Goal: Task Accomplishment & Management: Complete application form

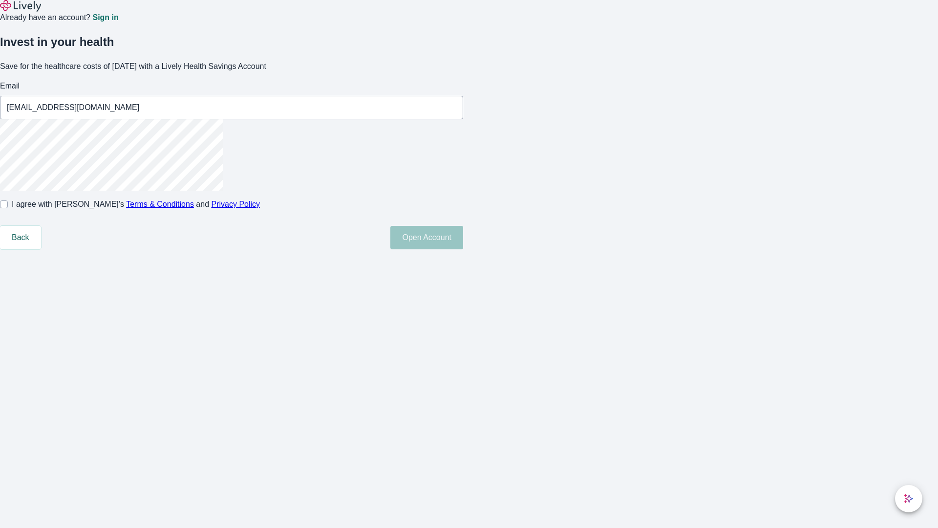
click at [8, 208] on input "I agree with Lively’s Terms & Conditions and Privacy Policy" at bounding box center [4, 204] width 8 height 8
checkbox input "true"
click at [463, 249] on button "Open Account" at bounding box center [426, 237] width 73 height 23
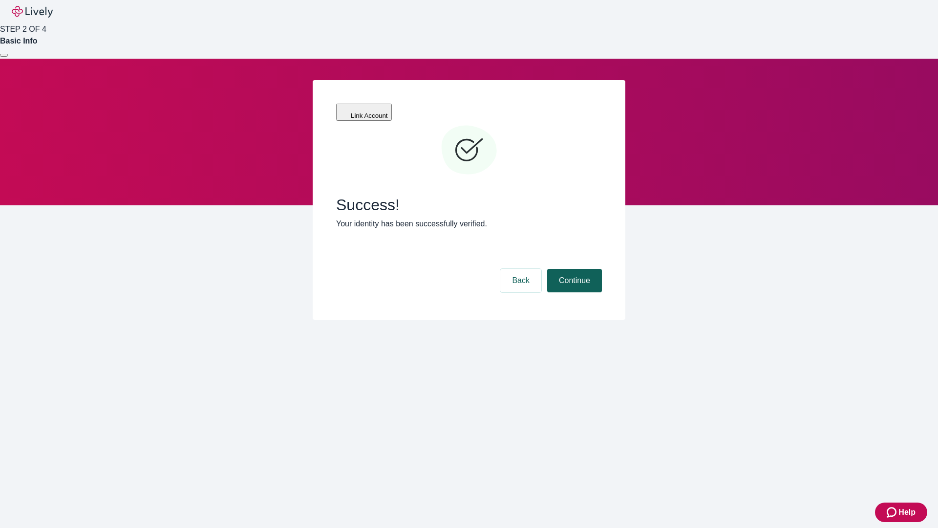
click at [573, 269] on button "Continue" at bounding box center [574, 280] width 55 height 23
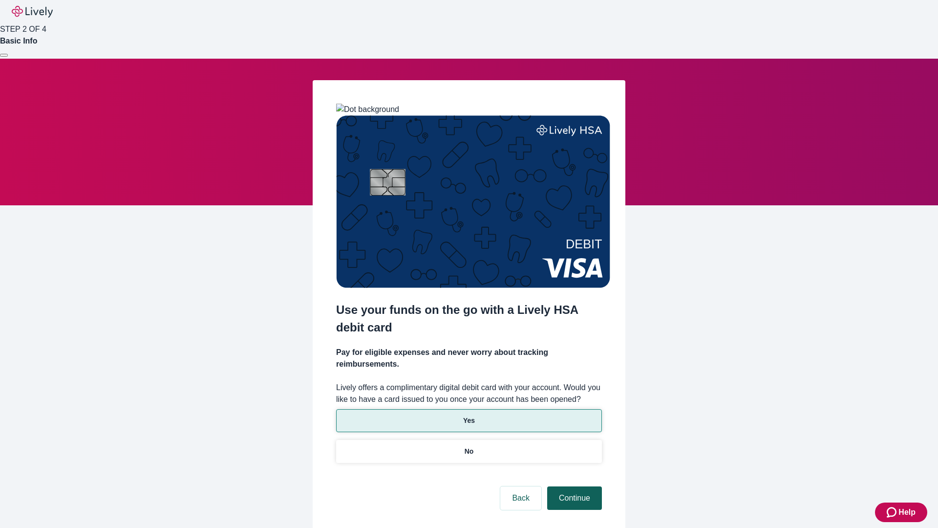
click at [469, 415] on p "Yes" at bounding box center [469, 420] width 12 height 10
click at [573, 486] on button "Continue" at bounding box center [574, 497] width 55 height 23
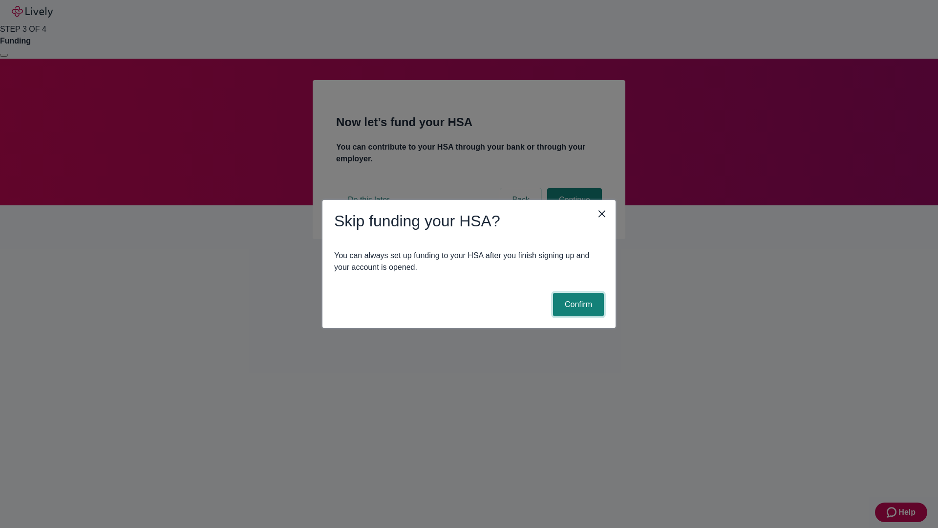
click at [577, 304] on button "Confirm" at bounding box center [578, 304] width 51 height 23
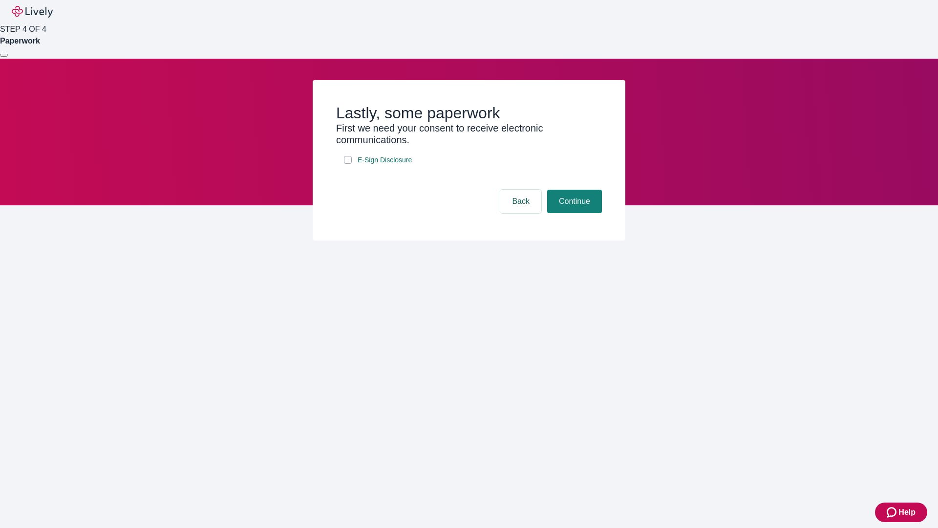
click at [348, 164] on input "E-Sign Disclosure" at bounding box center [348, 160] width 8 height 8
checkbox input "true"
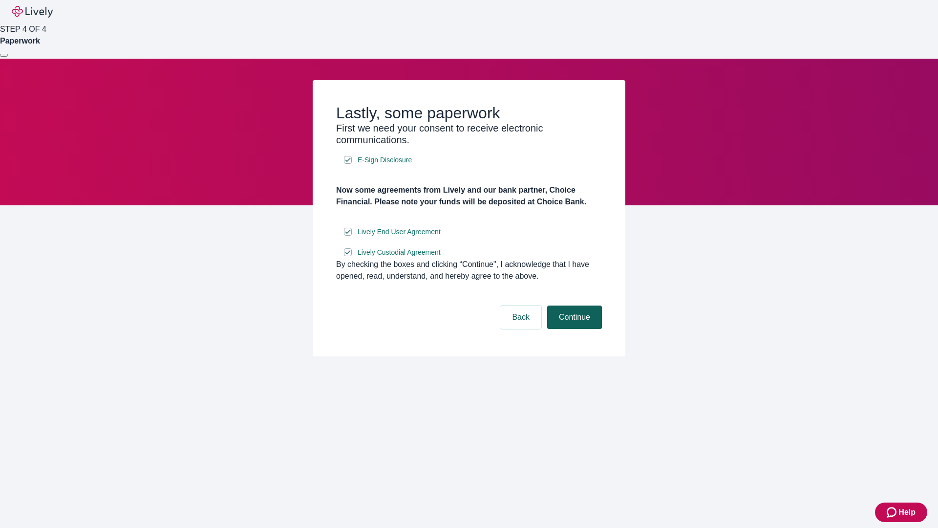
click at [573, 329] on button "Continue" at bounding box center [574, 316] width 55 height 23
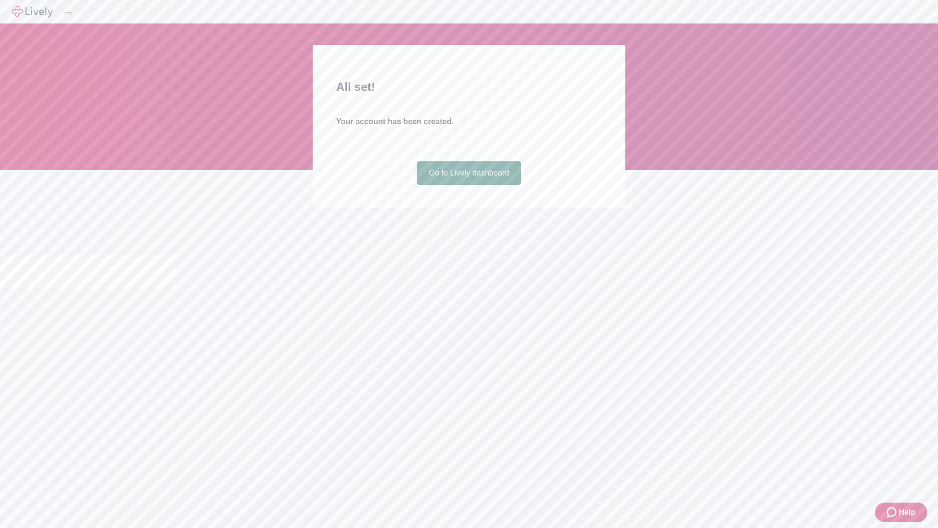
click at [469, 185] on link "Go to Lively dashboard" at bounding box center [469, 172] width 104 height 23
